Goal: Contribute content: Contribute content

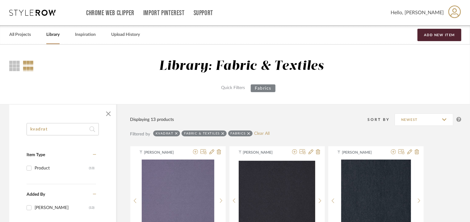
drag, startPoint x: 37, startPoint y: 126, endPoint x: 0, endPoint y: 127, distance: 36.8
type input "[PERSON_NAME]"
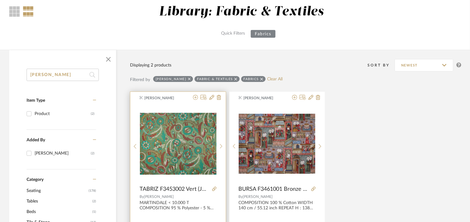
scroll to position [62, 0]
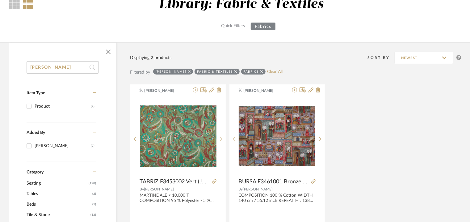
click at [235, 70] on icon at bounding box center [236, 72] width 3 height 4
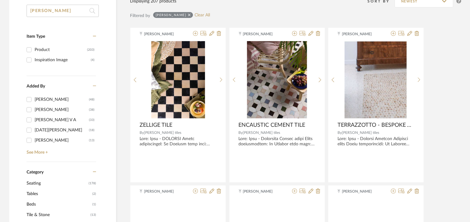
scroll to position [185, 0]
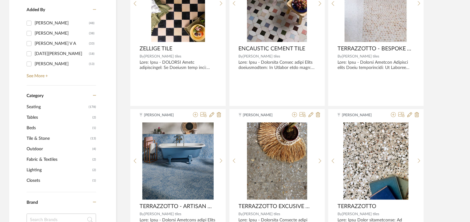
click at [32, 139] on span "Tile & Stone" at bounding box center [58, 138] width 62 height 11
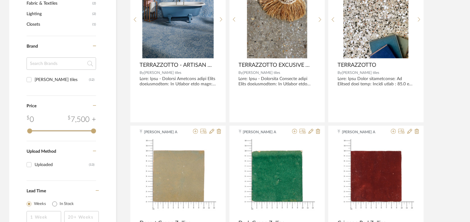
scroll to position [334, 0]
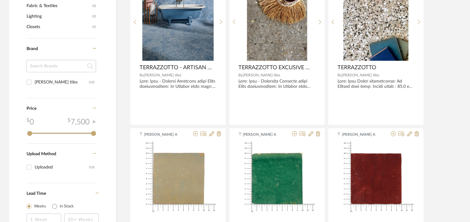
click at [30, 82] on input "[PERSON_NAME] (12)" at bounding box center [29, 82] width 10 height 10
checkbox input "true"
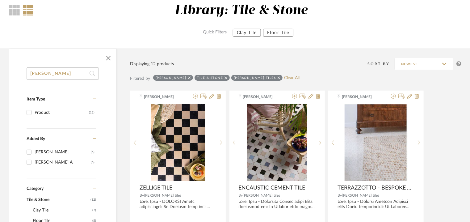
scroll to position [124, 0]
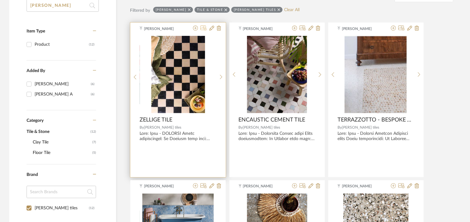
click at [204, 28] on icon at bounding box center [204, 28] width 6 height 5
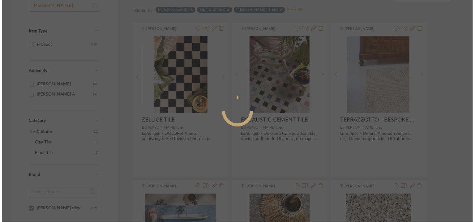
scroll to position [0, 0]
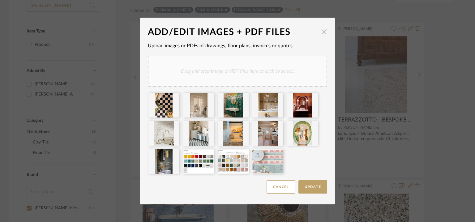
click at [322, 31] on span "button" at bounding box center [324, 31] width 12 height 12
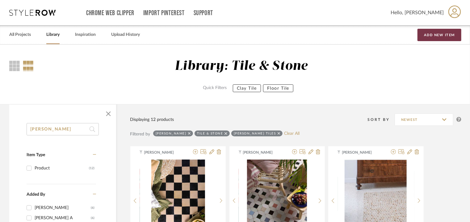
click at [450, 36] on button "Add New Item" at bounding box center [440, 35] width 44 height 12
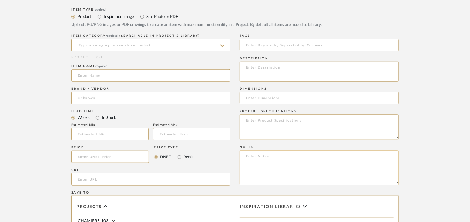
scroll to position [216, 0]
paste textarea "Type: Tile - Bejmat Stock availability: Na Maximum slab size: 5.5 x 1.7 x 0.7′′…"
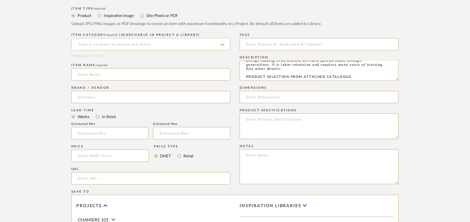
type textarea "Type: Tile - Bejmat Stock availability: Na Maximum slab size: 5.5 x 1.7 x 0.7′′…"
click at [143, 46] on input at bounding box center [150, 44] width 159 height 12
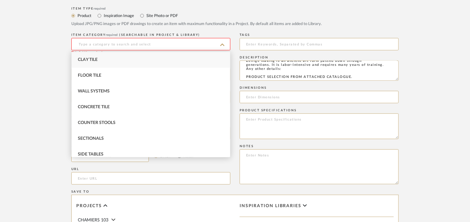
click at [131, 53] on div "Clay Tile" at bounding box center [151, 60] width 159 height 16
type input "Clay Tile"
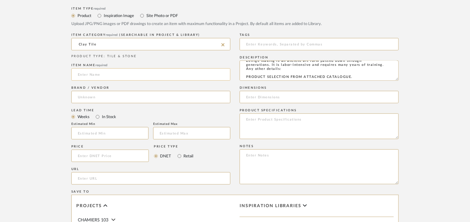
click at [120, 69] on input at bounding box center [150, 74] width 159 height 12
type input "BEJMAT TILE"
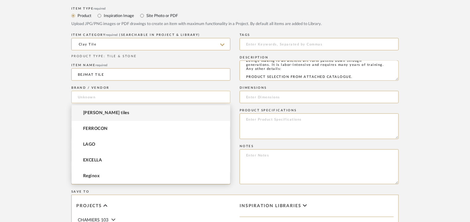
click at [103, 100] on input at bounding box center [150, 97] width 159 height 12
click at [99, 111] on span "[PERSON_NAME] tiles" at bounding box center [106, 112] width 46 height 5
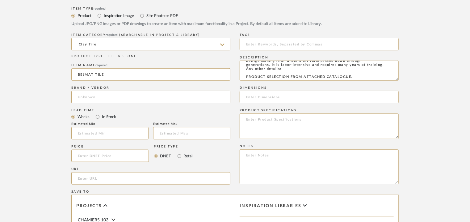
type input "[PERSON_NAME] tiles"
paste input "5.5 x 1.7 x 0.7′′"
type input "5.5 x 1.7 x 0.7′′"
paste textarea "Price : On request Lead time: Na Customisable : Custom size available. 3D avail…"
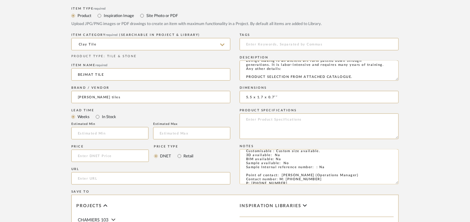
scroll to position [0, 0]
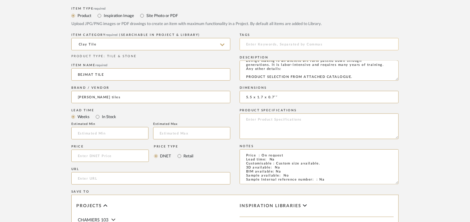
type textarea "Price : On request Lead time: Na Customisable : Custom size available. 3D avail…"
click at [266, 43] on input at bounding box center [319, 44] width 159 height 12
type input "C"
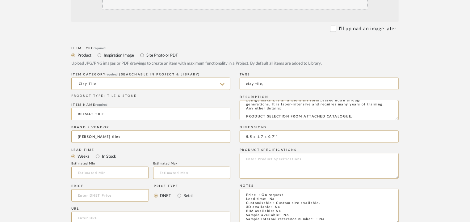
scroll to position [124, 0]
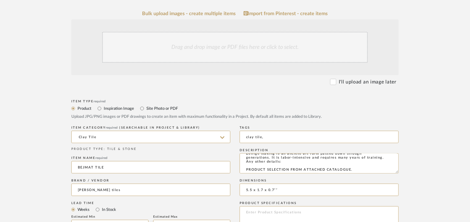
type input "clay tile,"
click at [217, 50] on div "Drag and drop image or PDF files here or click to select." at bounding box center [235, 47] width 266 height 31
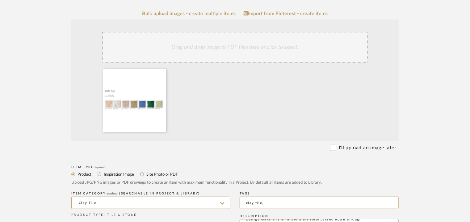
click at [193, 55] on div "Drag and drop image or PDF files here or click to select." at bounding box center [235, 47] width 266 height 31
click at [201, 48] on div "Drag and drop image or PDF files here or click to select." at bounding box center [235, 47] width 266 height 31
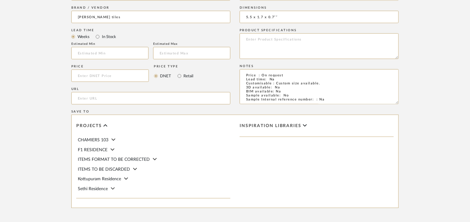
scroll to position [424, 0]
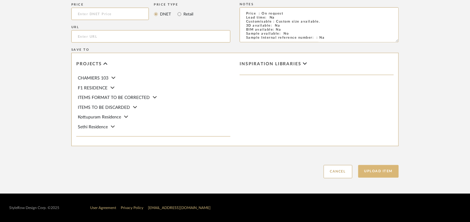
click at [387, 171] on button "Upload Item" at bounding box center [379, 171] width 41 height 13
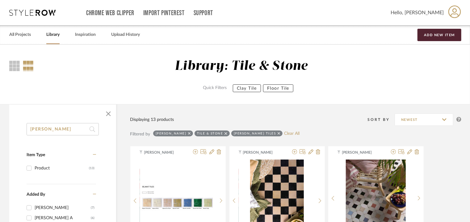
click at [278, 134] on icon at bounding box center [279, 133] width 3 height 4
checkbox input "false"
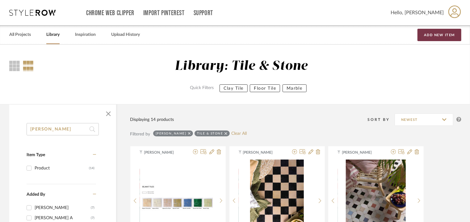
click at [440, 31] on button "Add New Item" at bounding box center [440, 35] width 44 height 12
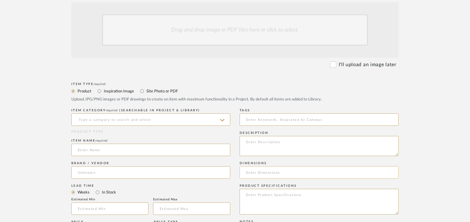
scroll to position [155, 0]
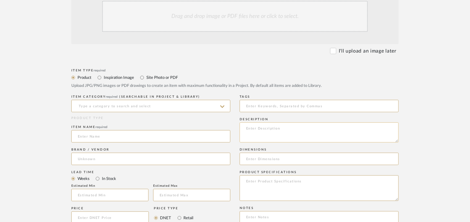
paste textarea "Type: Tile - Signature marble collection Stock availability: Na Maximum slab si…"
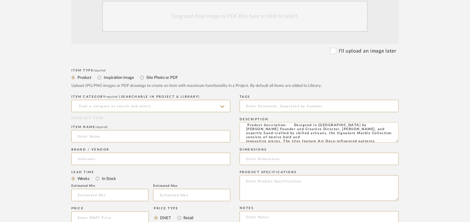
scroll to position [0, 0]
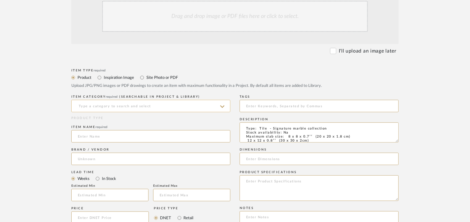
type textarea "Type: Tile - Signature marble collection Stock availability: Na Maximum slab si…"
click at [199, 107] on input at bounding box center [150, 106] width 159 height 12
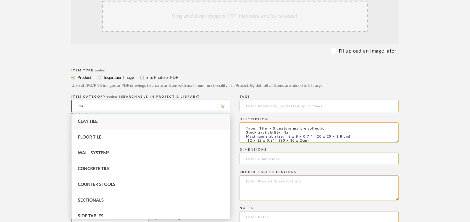
type input "mar"
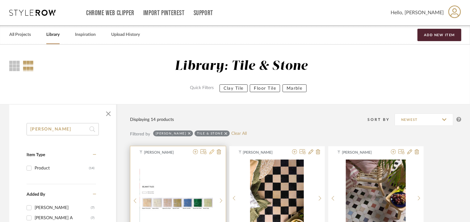
click at [212, 151] on icon at bounding box center [212, 151] width 5 height 5
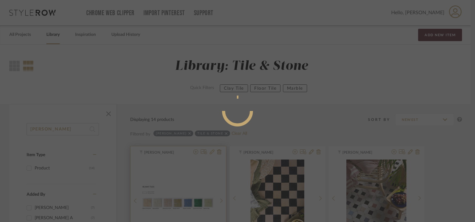
radio input "true"
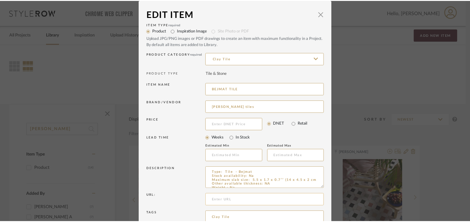
scroll to position [59, 0]
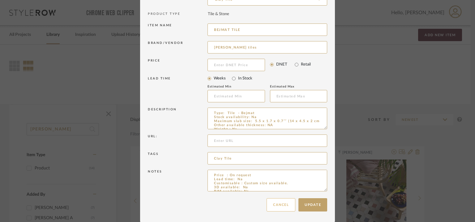
click at [285, 204] on button "Cancel" at bounding box center [280, 204] width 29 height 13
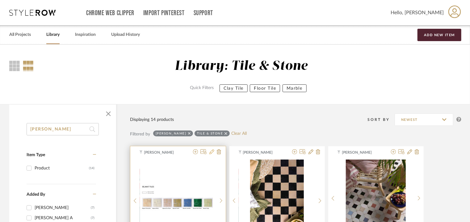
click at [213, 152] on icon at bounding box center [212, 151] width 5 height 5
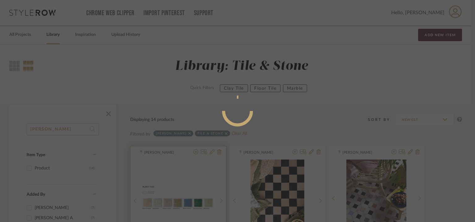
radio input "true"
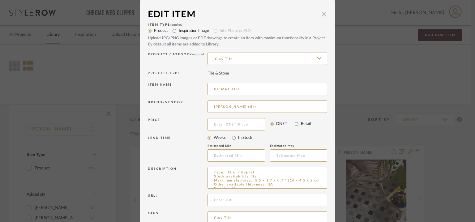
click at [321, 12] on span "button" at bounding box center [324, 14] width 12 height 12
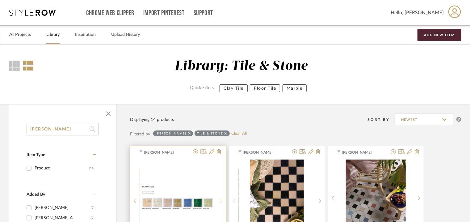
click at [204, 151] on icon at bounding box center [204, 151] width 6 height 5
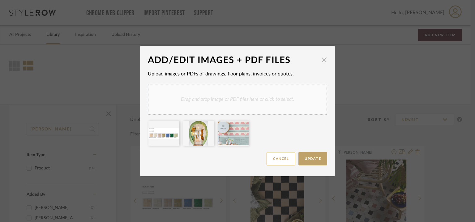
click at [321, 58] on span "button" at bounding box center [324, 59] width 12 height 12
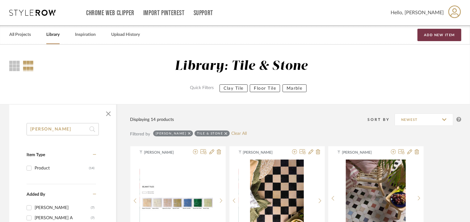
click at [435, 33] on button "Add New Item" at bounding box center [440, 35] width 44 height 12
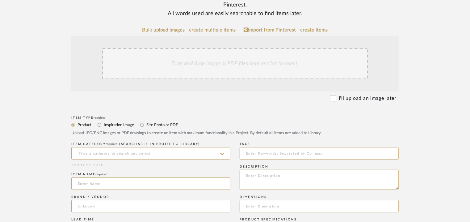
scroll to position [124, 0]
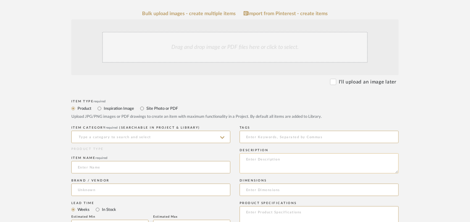
paste textarea "Type: Tile - Signature marble collection Stock availability: Na Maximum slab si…"
type textarea "Type: Tile - Signature marble collection Stock availability: Na Maximum slab si…"
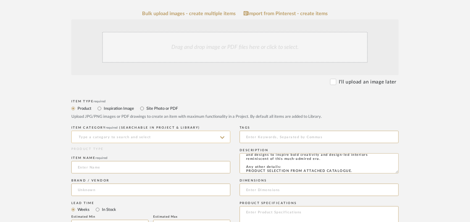
click at [109, 136] on input at bounding box center [150, 137] width 159 height 12
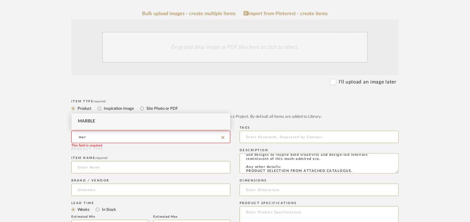
click at [92, 121] on span "Marble" at bounding box center [86, 121] width 17 height 4
type input "Marble"
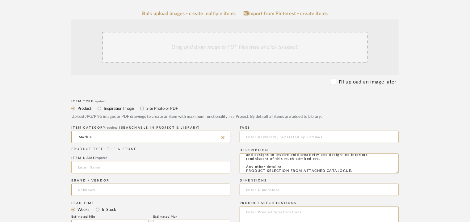
click at [96, 167] on input at bounding box center [150, 167] width 159 height 12
type input "SIGNATURE MARBLE COLLECTTION"
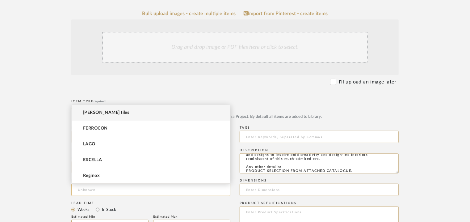
click at [90, 191] on input at bounding box center [150, 190] width 159 height 12
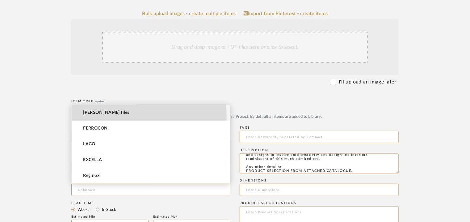
click at [103, 116] on mat-option "[PERSON_NAME] tiles" at bounding box center [151, 113] width 159 height 16
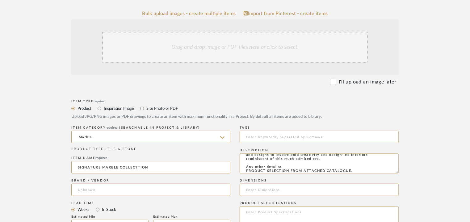
type input "[PERSON_NAME] tiles"
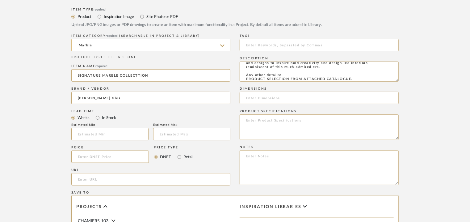
scroll to position [216, 0]
click at [289, 46] on input at bounding box center [319, 44] width 159 height 12
type input "marble tile,"
drag, startPoint x: 287, startPoint y: 73, endPoint x: 313, endPoint y: 74, distance: 26.6
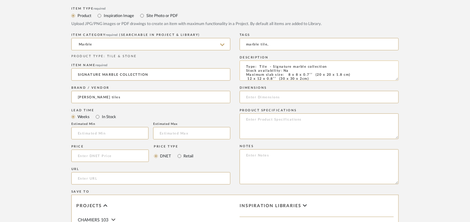
click at [313, 74] on textarea "Type: Tile - Signature marble collection Stock availability: Na Maximum slab si…" at bounding box center [319, 71] width 159 height 20
click at [271, 96] on input at bounding box center [319, 97] width 159 height 12
paste input "8 x 8 x 0.7′′"
type input "8 x 8 x 0.7′′"
paste textarea "Price : On request Lead time: Na Customisable : Custom size available. 3D avail…"
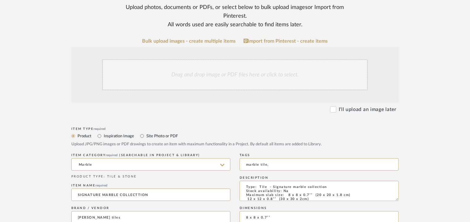
scroll to position [93, 0]
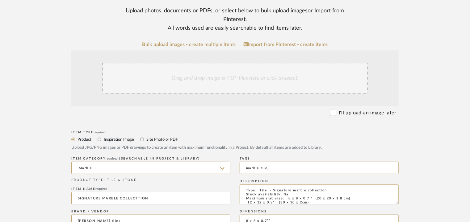
type textarea "Price : On request Lead time: Na Customisable : Custom size available. 3D avail…"
click at [226, 71] on div "Drag and drop image or PDF files here or click to select." at bounding box center [235, 78] width 266 height 31
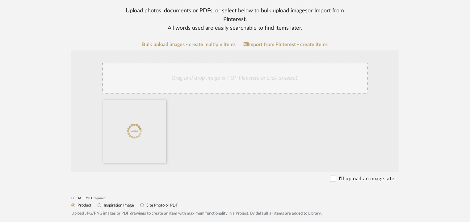
click at [181, 80] on div "Drag and drop image or PDF files here or click to select." at bounding box center [235, 78] width 266 height 31
click at [223, 79] on div "Drag and drop image or PDF files here or click to select." at bounding box center [235, 78] width 266 height 31
click at [262, 79] on div "Drag and drop image or PDF files here or click to select." at bounding box center [235, 78] width 266 height 31
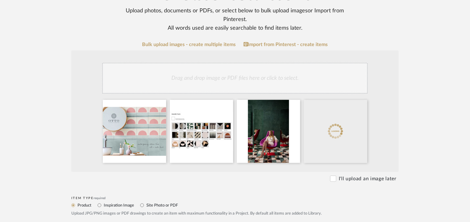
click at [270, 75] on div "Drag and drop image or PDF files here or click to select." at bounding box center [235, 78] width 266 height 31
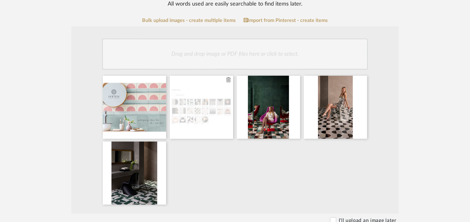
scroll to position [155, 0]
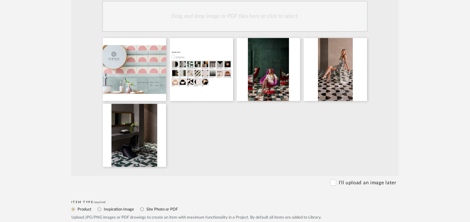
click at [260, 22] on div "Drag and drop image or PDF files here or click to select." at bounding box center [235, 16] width 266 height 31
click at [277, 21] on div "Drag and drop image or PDF files here or click to select." at bounding box center [235, 16] width 266 height 31
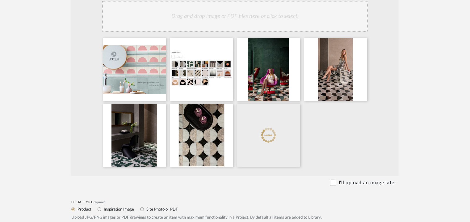
click at [287, 18] on div "Drag and drop image or PDF files here or click to select." at bounding box center [235, 16] width 266 height 31
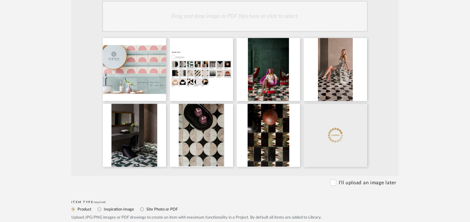
click at [287, 17] on div "Drag and drop image or PDF files here or click to select." at bounding box center [235, 16] width 266 height 31
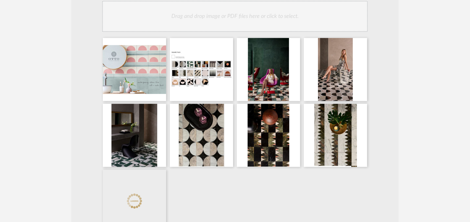
click at [273, 22] on div "Drag and drop image or PDF files here or click to select." at bounding box center [235, 16] width 266 height 31
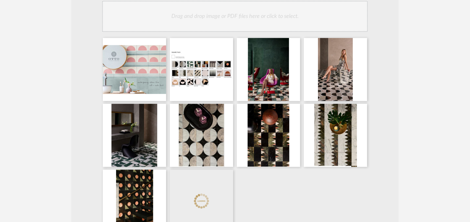
click at [259, 21] on div "Drag and drop image or PDF files here or click to select." at bounding box center [235, 16] width 266 height 31
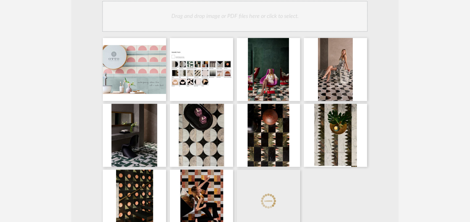
click at [283, 21] on div "Drag and drop image or PDF files here or click to select." at bounding box center [235, 16] width 266 height 31
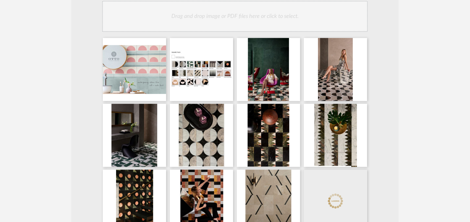
click at [257, 18] on div "Drag and drop image or PDF files here or click to select." at bounding box center [235, 16] width 266 height 31
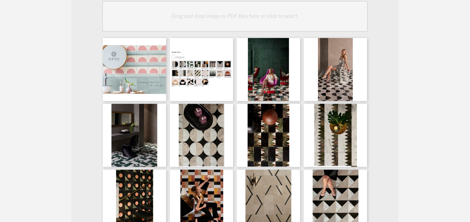
click at [261, 16] on div "Drag and drop image or PDF files here or click to select." at bounding box center [235, 16] width 266 height 31
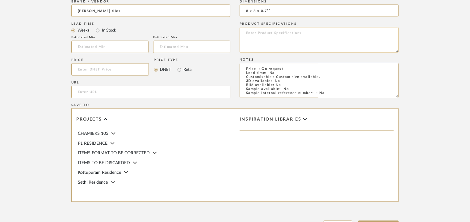
scroll to position [587, 0]
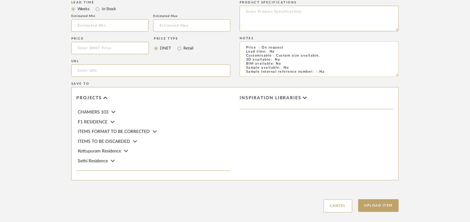
drag, startPoint x: 277, startPoint y: 55, endPoint x: 318, endPoint y: 56, distance: 40.8
click at [318, 56] on textarea "Price : On request Lead time: Na Customisable : Custom size available. 3D avail…" at bounding box center [319, 59] width 159 height 35
type textarea "Price : On request Lead time: Na Customisable : Na. 3D available: Na BIM availa…"
click at [387, 205] on button "Upload Item" at bounding box center [379, 205] width 41 height 13
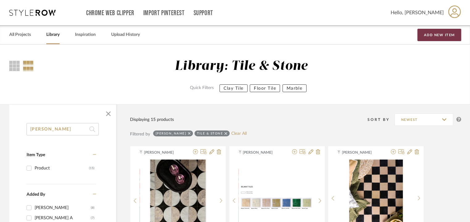
click at [437, 35] on button "Add New Item" at bounding box center [440, 35] width 44 height 12
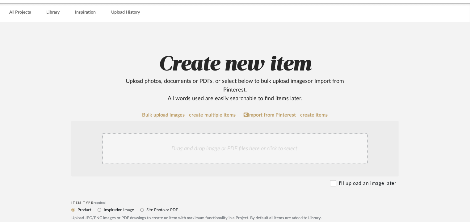
scroll to position [93, 0]
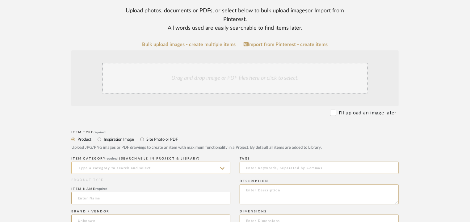
click at [125, 167] on input at bounding box center [150, 168] width 159 height 12
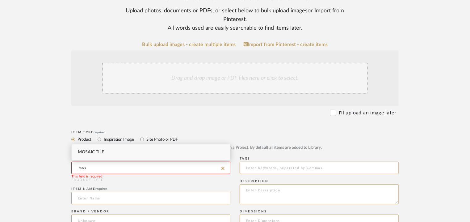
click at [99, 153] on span "Mosaic Tile" at bounding box center [91, 152] width 26 height 4
type input "Mosaic Tile"
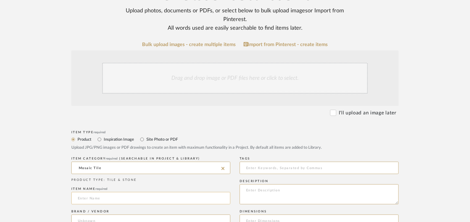
click at [99, 199] on input at bounding box center [150, 198] width 159 height 12
drag, startPoint x: 85, startPoint y: 198, endPoint x: 84, endPoint y: 195, distance: 3.4
click at [84, 196] on input at bounding box center [150, 198] width 159 height 12
paste input "MARBLE MOSAICS"
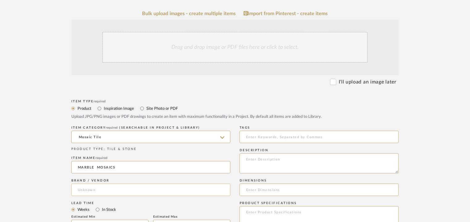
type input "MARBLE MOSAICS"
click at [114, 189] on input at bounding box center [150, 190] width 159 height 12
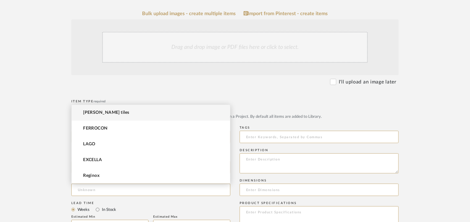
click at [100, 114] on span "[PERSON_NAME] tiles" at bounding box center [106, 112] width 46 height 5
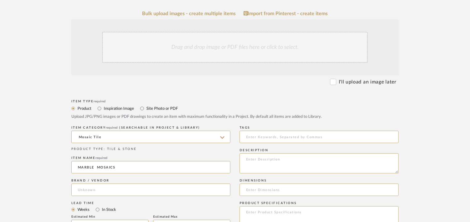
type input "[PERSON_NAME] tiles"
click at [254, 140] on input at bounding box center [319, 137] width 159 height 12
type input "M"
type input "marble mosaics"
paste textarea "Type: Tile - Marble Mosaics Stock availability: Na Maximum slab size: SQUARE TI…"
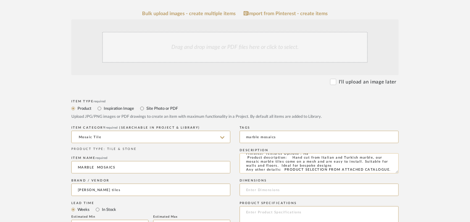
scroll to position [0, 0]
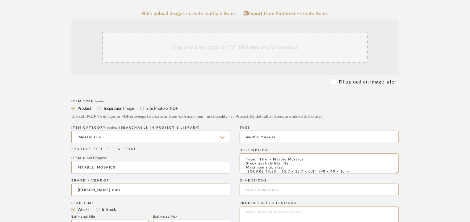
type textarea "Type: Tile - Marble Mosaics Stock availability: Na Maximum slab size: SQUARE TI…"
paste input "SQUARE TILES : 15.7 x 15.7 x 0.3′′ ("
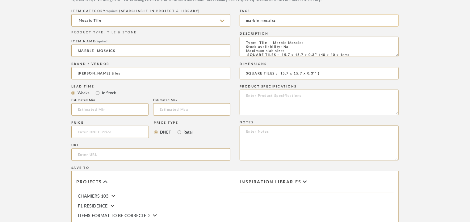
scroll to position [278, 0]
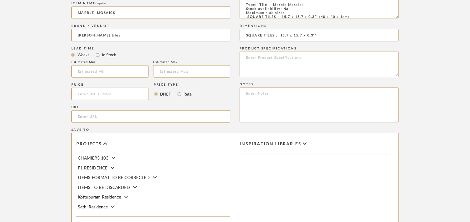
type input "SQUARE TILES : 15.7 x 15.7 x 0.3′′"
click at [256, 97] on textarea at bounding box center [319, 104] width 159 height 35
paste textarea "Price : On request Lead time: Na Customisable : Custom size available. 3D avail…"
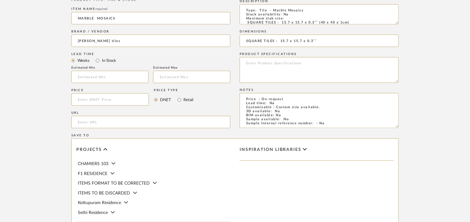
scroll to position [62, 0]
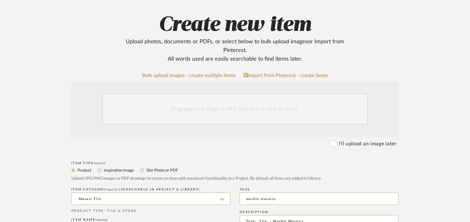
type textarea "Price : On request Lead time: Na Customisable : Custom size available. 3D avail…"
click at [217, 110] on div "Drag and drop image or PDF files here or click to select." at bounding box center [235, 109] width 266 height 31
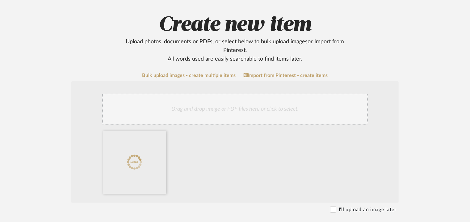
click at [228, 104] on div "Drag and drop image or PDF files here or click to select." at bounding box center [235, 109] width 266 height 31
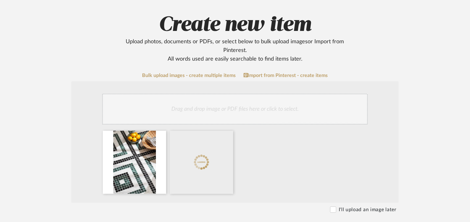
click at [205, 106] on div "Drag and drop image or PDF files here or click to select." at bounding box center [235, 109] width 266 height 31
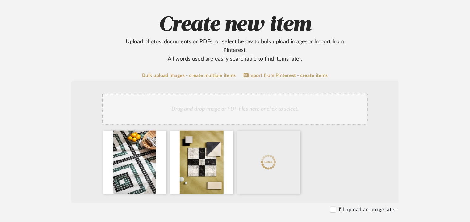
click at [226, 112] on div "Drag and drop image or PDF files here or click to select." at bounding box center [235, 109] width 266 height 31
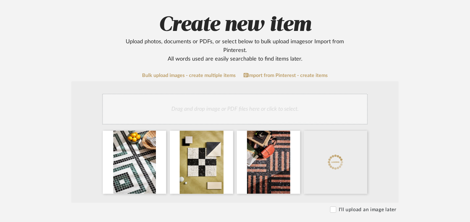
click at [251, 114] on div "Drag and drop image or PDF files here or click to select." at bounding box center [235, 109] width 266 height 31
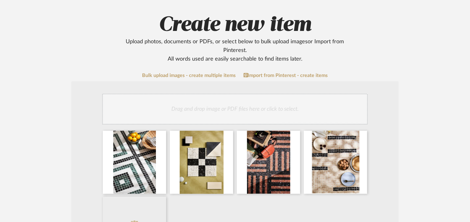
click at [262, 109] on div "Drag and drop image or PDF files here or click to select." at bounding box center [235, 109] width 266 height 31
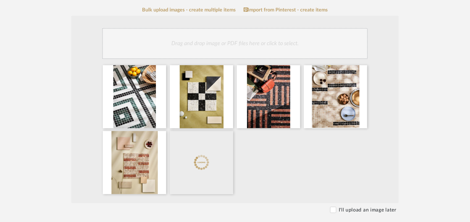
scroll to position [155, 0]
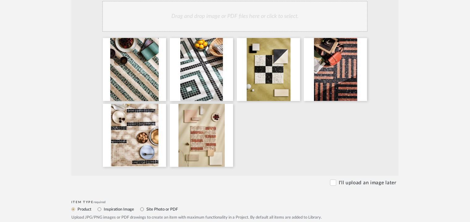
click at [261, 21] on div "Drag and drop image or PDF files here or click to select." at bounding box center [235, 16] width 266 height 31
click at [249, 23] on div "Drag and drop image or PDF files here or click to select." at bounding box center [235, 16] width 266 height 31
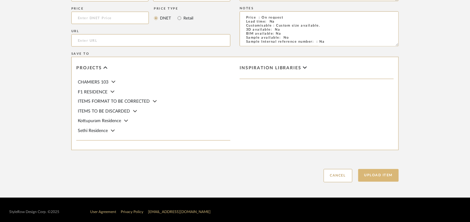
scroll to position [490, 0]
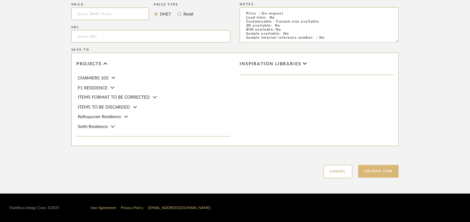
click at [393, 173] on button "Upload Item" at bounding box center [379, 171] width 41 height 13
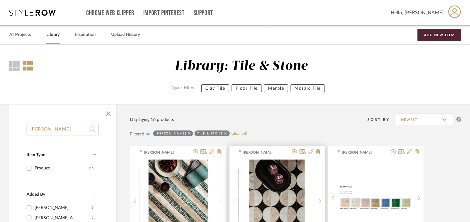
scroll to position [62, 0]
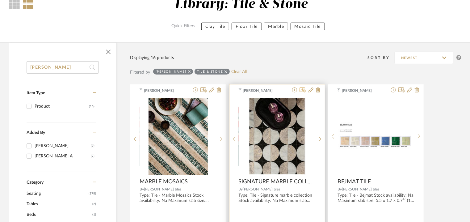
click at [303, 91] on icon at bounding box center [303, 89] width 6 height 5
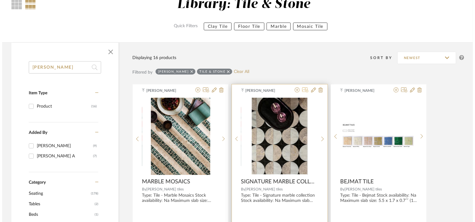
scroll to position [0, 0]
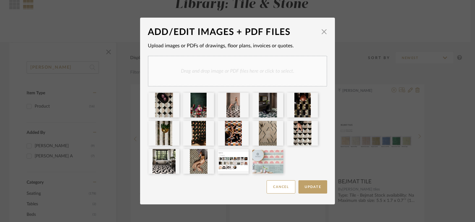
click at [261, 72] on div "Drag and drop image or PDF files here or click to select." at bounding box center [237, 71] width 179 height 31
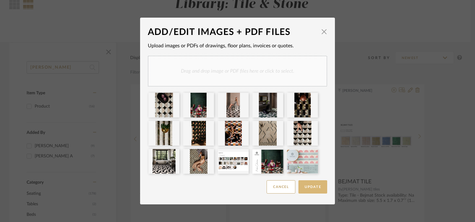
click at [309, 187] on span "Update" at bounding box center [312, 186] width 16 height 3
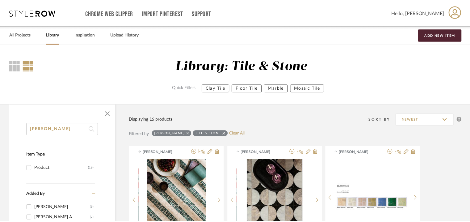
scroll to position [62, 0]
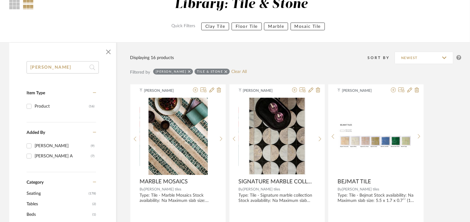
drag, startPoint x: 56, startPoint y: 65, endPoint x: 0, endPoint y: 66, distance: 56.3
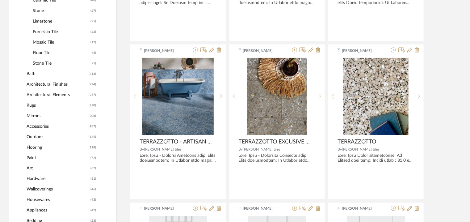
scroll to position [519, 0]
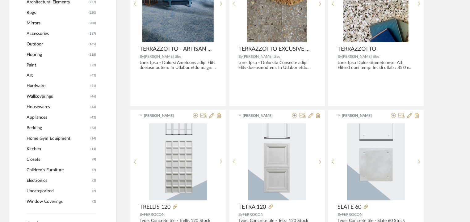
click at [42, 117] on span "Appliances" at bounding box center [58, 118] width 62 height 11
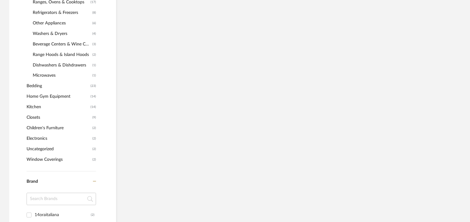
scroll to position [393, 0]
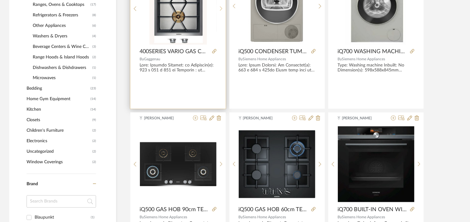
scroll to position [579, 0]
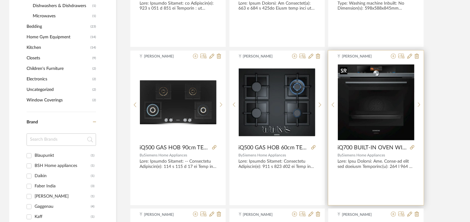
click at [389, 109] on img "0" at bounding box center [376, 103] width 77 height 76
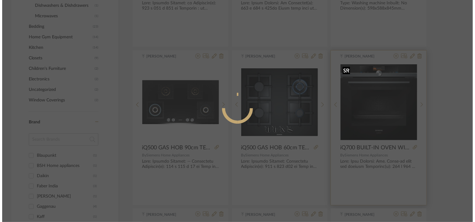
scroll to position [0, 0]
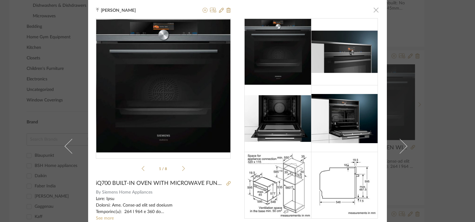
click at [374, 11] on span "button" at bounding box center [376, 10] width 12 height 12
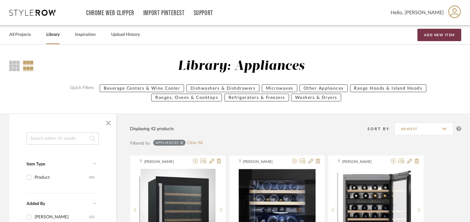
click at [444, 32] on button "Add New Item" at bounding box center [440, 35] width 44 height 12
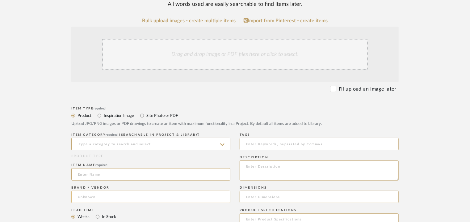
scroll to position [155, 0]
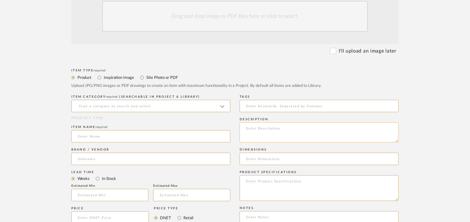
paste textarea "Type : Microwave oven Inbuilt: yes Dimension(s): 594 x 388 x 382mm Cabinet dime…"
type textarea "Type : Microwave oven Inbuilt: yes Dimension(s): 594 x 388 x 382mm Cabinet dime…"
click at [174, 102] on input at bounding box center [150, 106] width 159 height 12
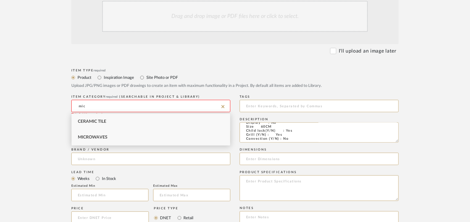
click at [105, 134] on div "Microwaves" at bounding box center [151, 138] width 159 height 16
type input "Microwaves"
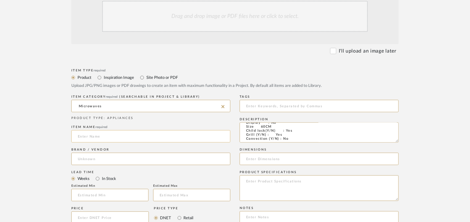
click at [90, 136] on input at bounding box center [150, 136] width 159 height 12
paste input "Siemens iQ300 Built-In Microwave Oven 60 x 38 cm Stainless steel"
type input "Siemens iQ300 Built-In Microwave Oven 60 x 38 cm Stainless steel"
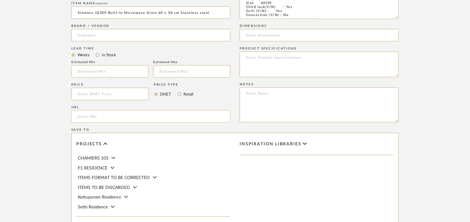
click at [90, 116] on input "url" at bounding box center [150, 116] width 159 height 12
paste input "[URL][DOMAIN_NAME]"
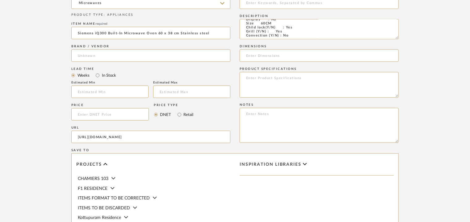
scroll to position [247, 0]
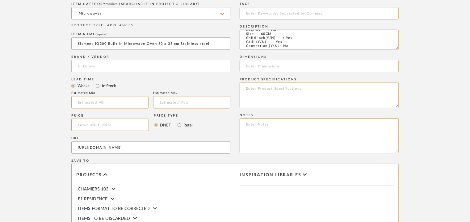
type input "[URL][DOMAIN_NAME]"
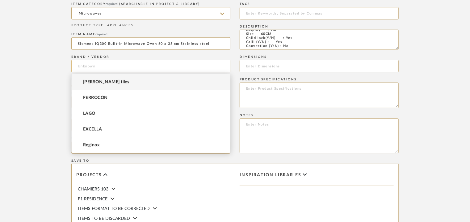
scroll to position [0, 0]
click at [82, 67] on input at bounding box center [150, 66] width 159 height 12
type input "s"
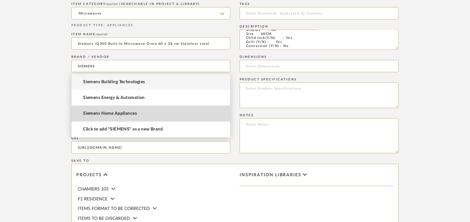
click at [94, 111] on span "Siemens Home Appliances" at bounding box center [110, 113] width 54 height 5
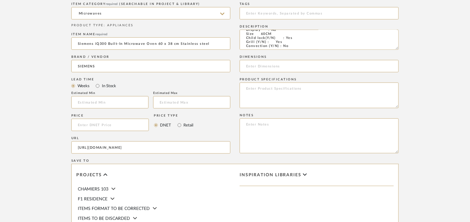
type input "Siemens Home Appliances"
click at [80, 43] on input "Siemens iQ300 Built-In Microwave Oven 60 x 38 cm Stainless steel" at bounding box center [150, 43] width 159 height 12
type input "SIEMENS iQ300 BUILT-IN MICROWAVE OVEN 60x38cm STAINLESS STEEL"
click at [252, 15] on input at bounding box center [319, 13] width 159 height 12
type input "micorwave oven,"
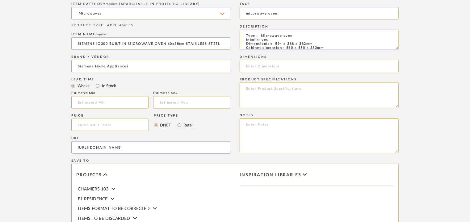
drag, startPoint x: 275, startPoint y: 43, endPoint x: 313, endPoint y: 44, distance: 38.3
click at [313, 44] on textarea "Type : Microwave oven Inbuilt: yes Dimension(s): 594 x 388 x 382mm Cabinet dime…" at bounding box center [319, 40] width 159 height 20
paste input "594 x 388 x 382mm"
type input "594 x 388 x 382mm"
paste textarea "Price: INR ₹69,490.00 (Original price) and ₹58,372.00/- (discounted price). Lea…"
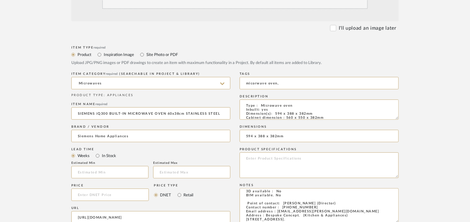
scroll to position [93, 0]
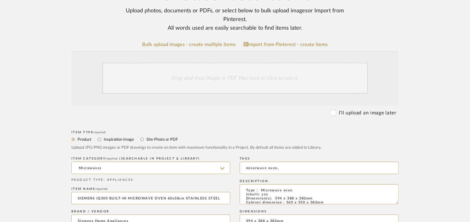
type textarea "Price: INR ₹69,490.00 (Original price) and ₹58,372.00/- (discounted price). Lea…"
click at [206, 70] on div "Drag and drop image or PDF files here or click to select." at bounding box center [235, 78] width 266 height 31
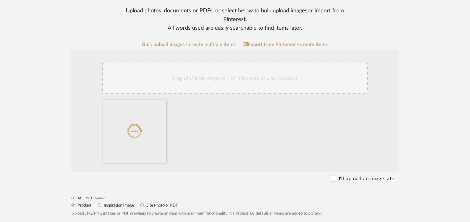
click at [220, 78] on div "Drag and drop image or PDF files here or click to select." at bounding box center [235, 78] width 266 height 31
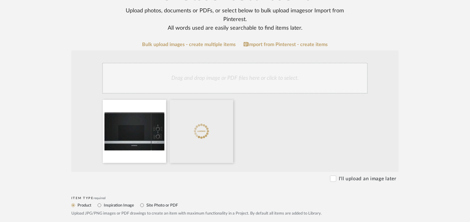
click at [295, 76] on div "Drag and drop image or PDF files here or click to select." at bounding box center [235, 78] width 266 height 31
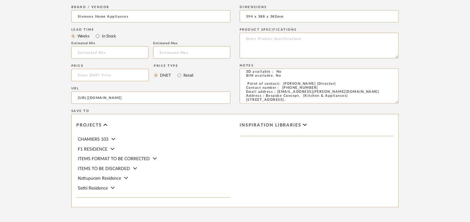
scroll to position [402, 0]
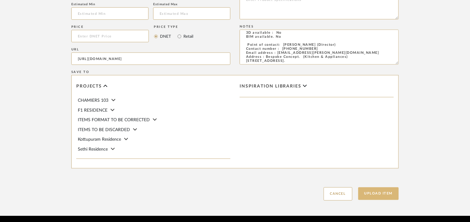
click at [391, 195] on button "Upload Item" at bounding box center [379, 193] width 41 height 13
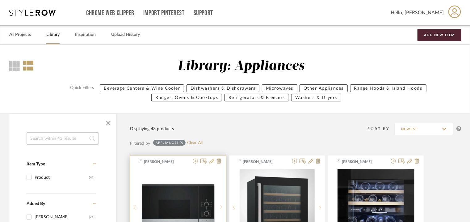
click at [213, 161] on icon at bounding box center [212, 161] width 5 height 5
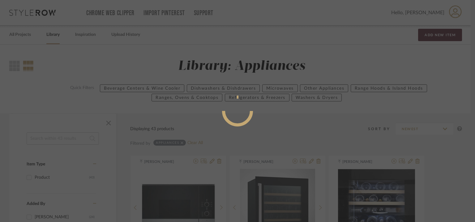
radio input "true"
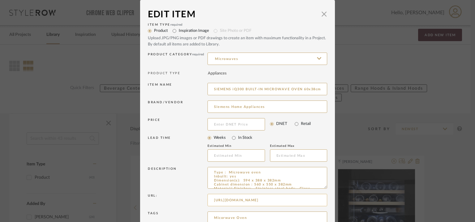
scroll to position [59, 0]
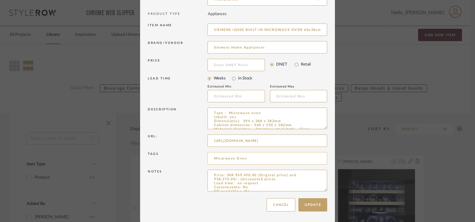
click at [252, 161] on input "Micorwave Oven" at bounding box center [267, 158] width 120 height 12
click at [258, 157] on input "Micorwave Oven, kottupuram" at bounding box center [267, 158] width 120 height 12
click at [247, 158] on input "Micorwave Oven, kotturpuram" at bounding box center [267, 158] width 120 height 12
click at [251, 158] on input "micorwave Oven, kkotturpuram" at bounding box center [267, 158] width 120 height 12
type input "micorwave Oven, kotturpuram,"
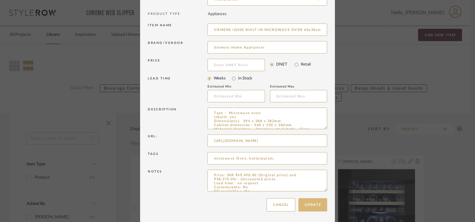
click at [314, 206] on button "Update" at bounding box center [312, 204] width 29 height 13
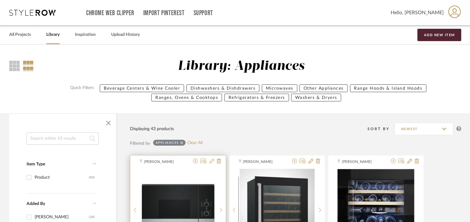
click at [213, 161] on icon at bounding box center [212, 161] width 5 height 5
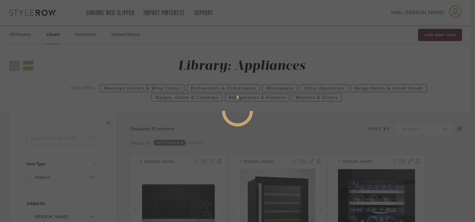
radio input "true"
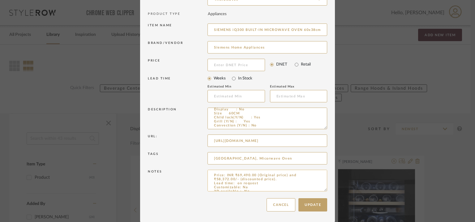
drag, startPoint x: 247, startPoint y: 175, endPoint x: 250, endPoint y: 178, distance: 3.7
click at [248, 176] on textarea "Price: INR ₹69,490.00 (Original price) and ₹58,372.00/- (discounted price). Lea…" at bounding box center [267, 181] width 120 height 22
type textarea "Price: INR ₹69,490/- (Original price) and ₹58,372/- (discounted price). Lead ti…"
click at [320, 202] on button "Update" at bounding box center [312, 204] width 29 height 13
